Goal: Information Seeking & Learning: Learn about a topic

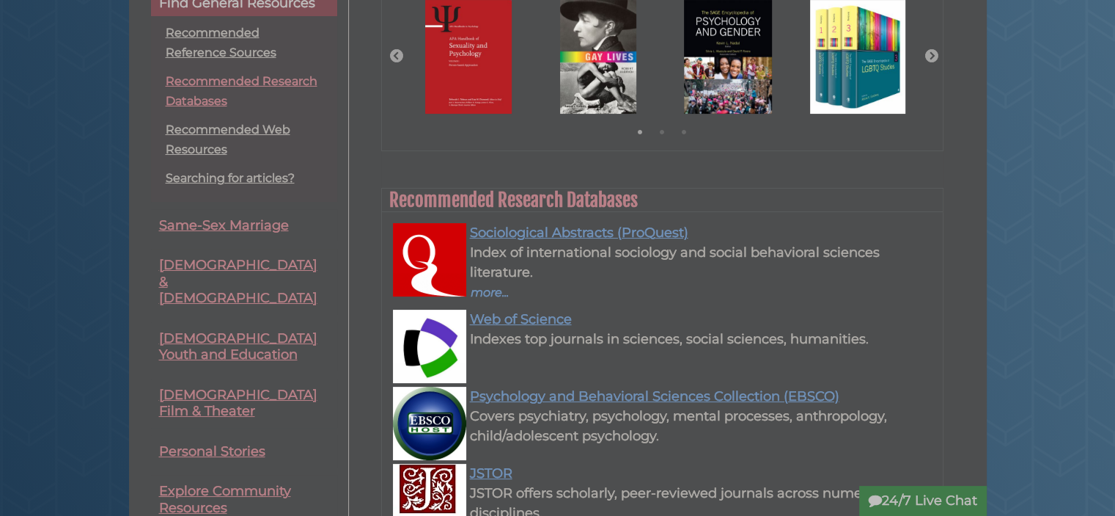
scroll to position [293, 0]
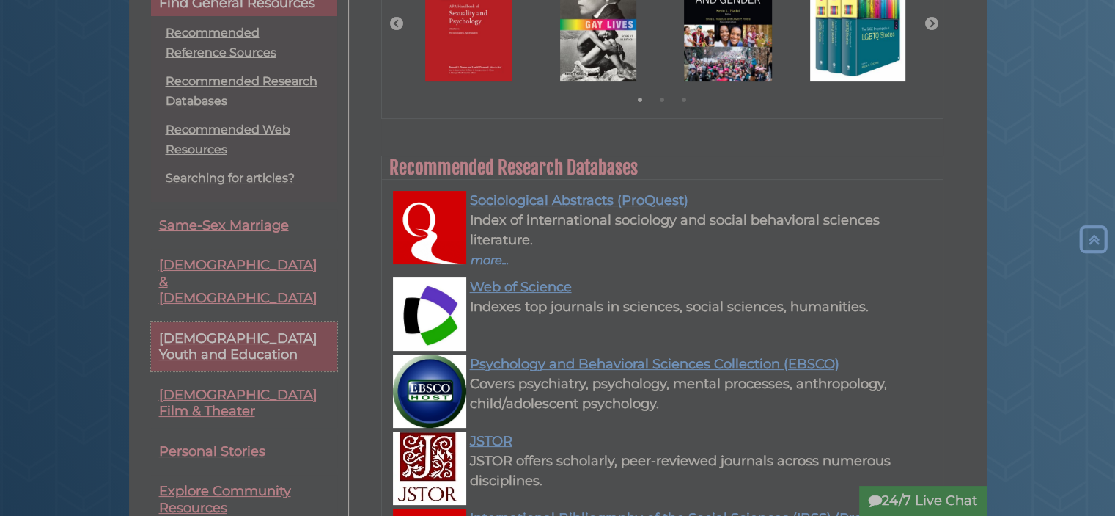
click at [249, 330] on span "[DEMOGRAPHIC_DATA] Youth and Education" at bounding box center [238, 346] width 158 height 33
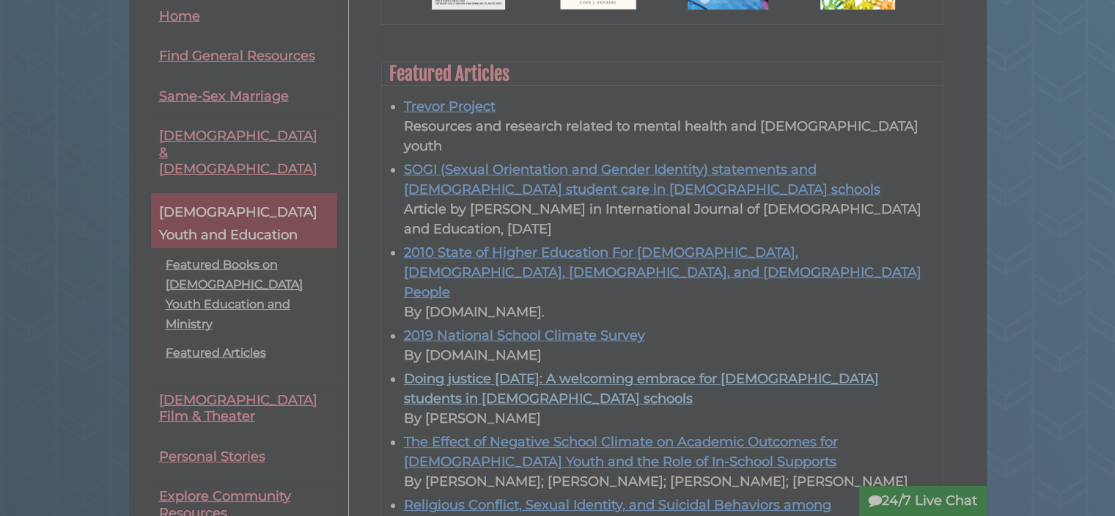
scroll to position [367, 0]
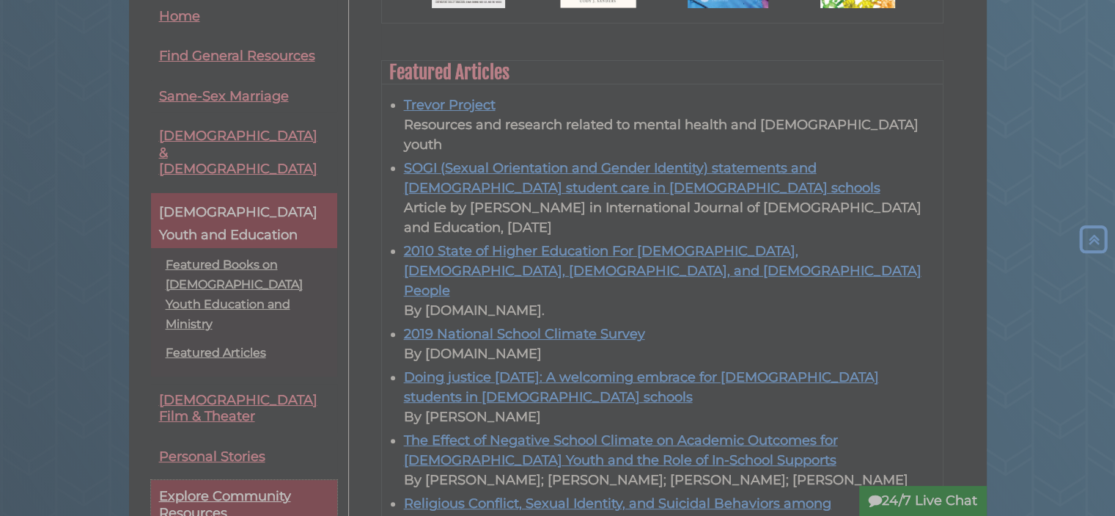
click at [223, 488] on span "Explore Community Resources" at bounding box center [225, 504] width 132 height 33
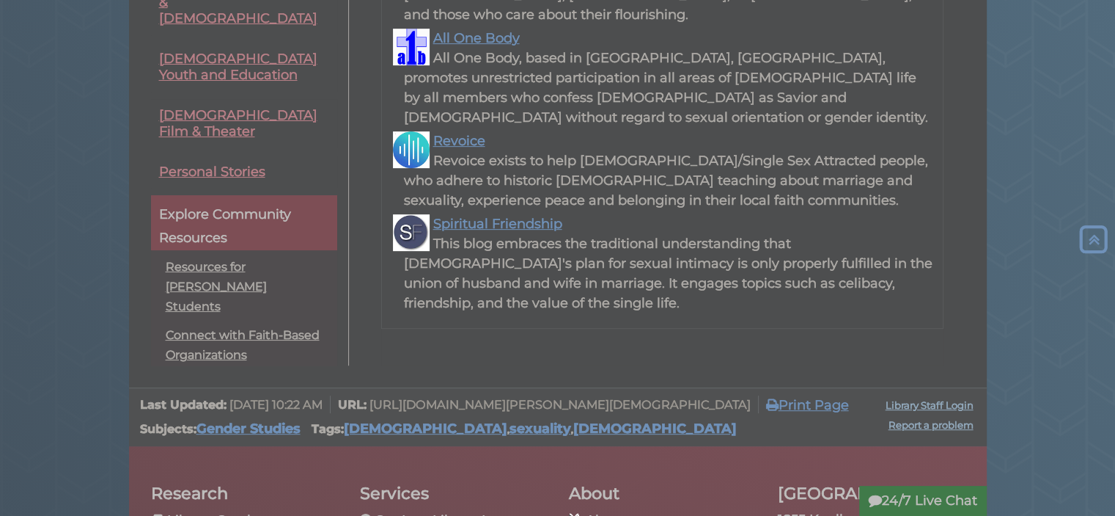
scroll to position [733, 0]
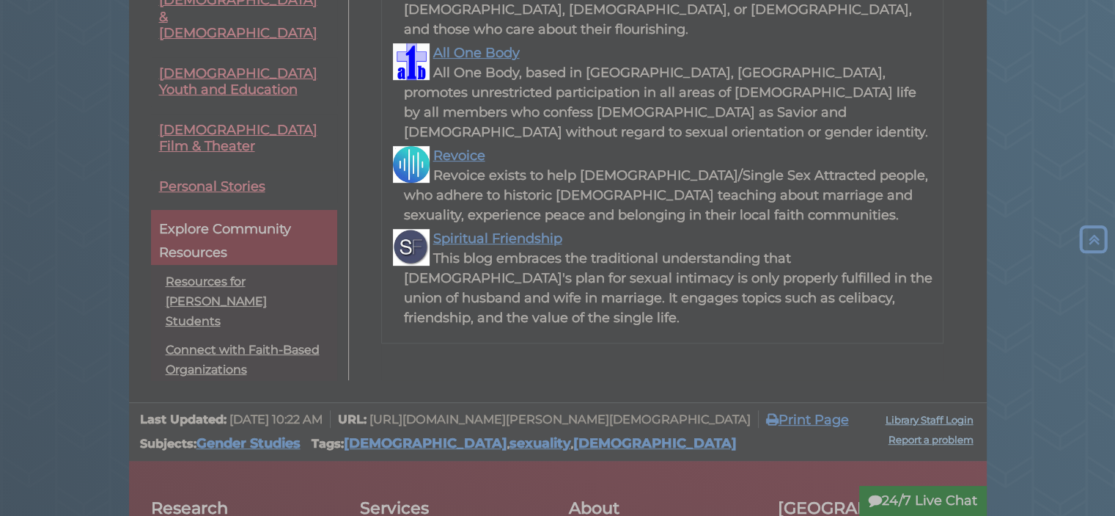
scroll to position [440, 0]
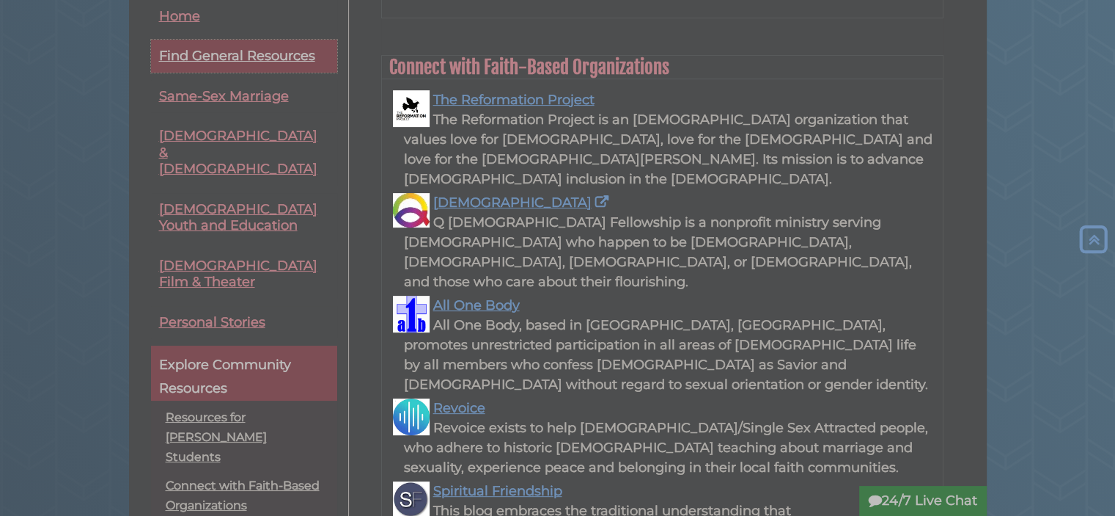
click at [242, 58] on span "Find General Resources" at bounding box center [237, 56] width 156 height 16
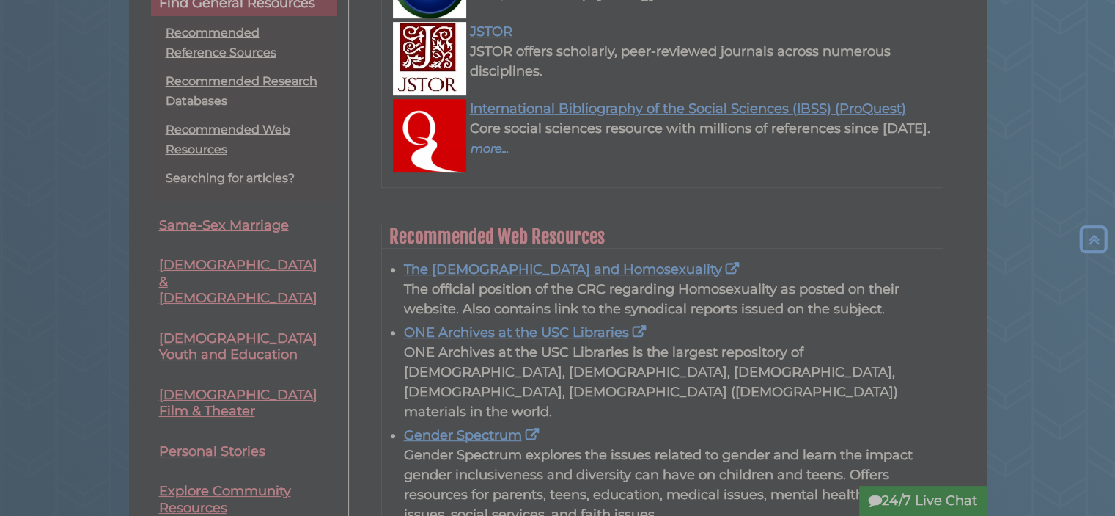
scroll to position [660, 0]
